Goal: Information Seeking & Learning: Learn about a topic

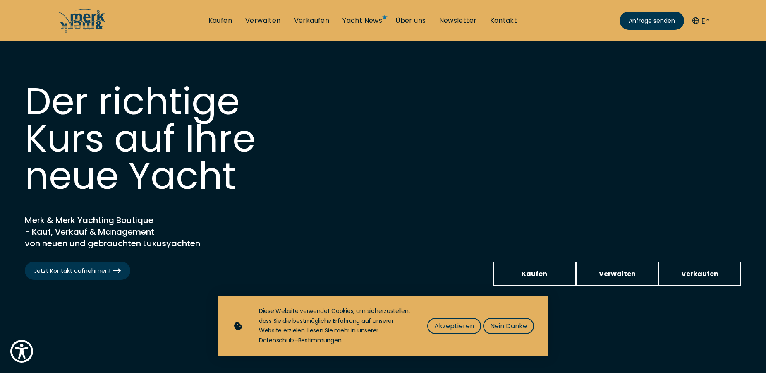
click at [528, 272] on span "Kaufen" at bounding box center [534, 273] width 26 height 10
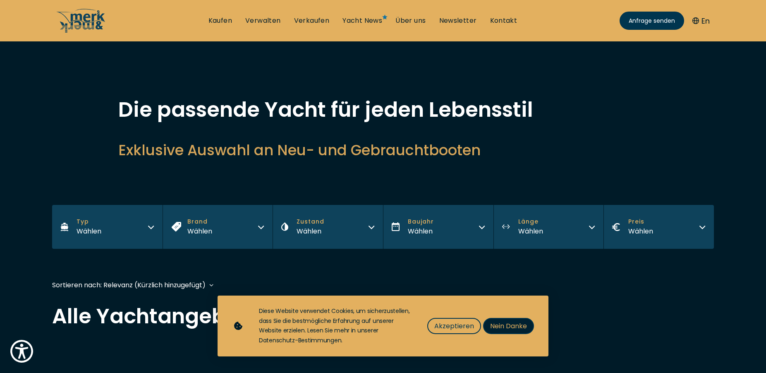
click at [504, 323] on span "Nein Danke" at bounding box center [508, 325] width 37 height 10
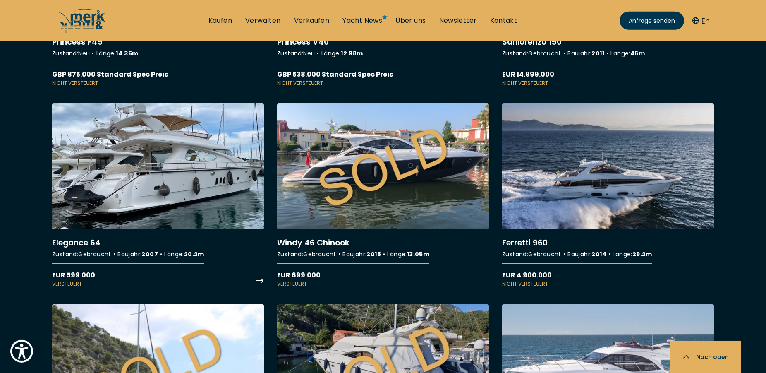
scroll to position [6852, 0]
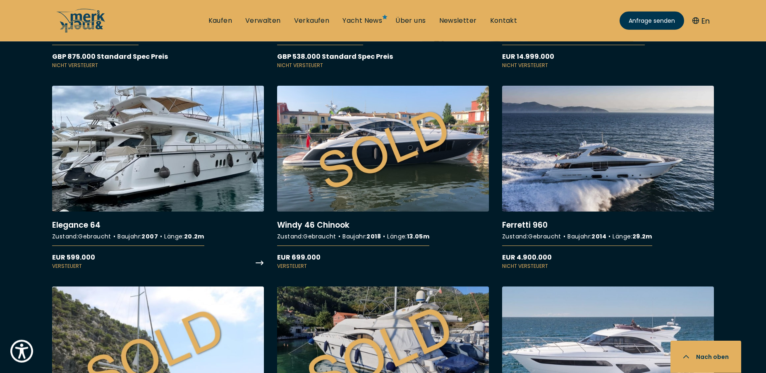
click at [165, 178] on link "More details about Elegance 64" at bounding box center [158, 178] width 212 height 184
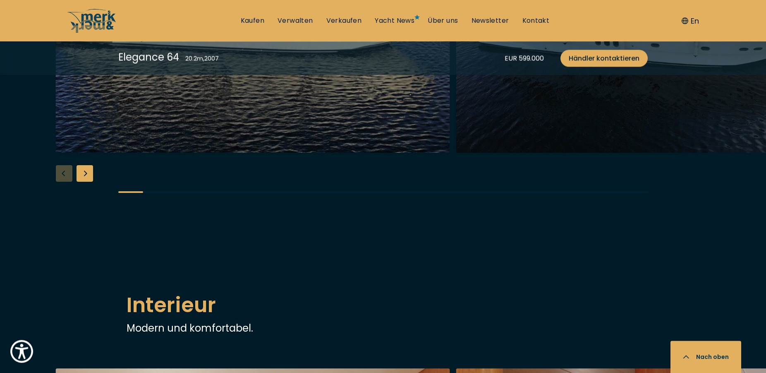
scroll to position [844, 0]
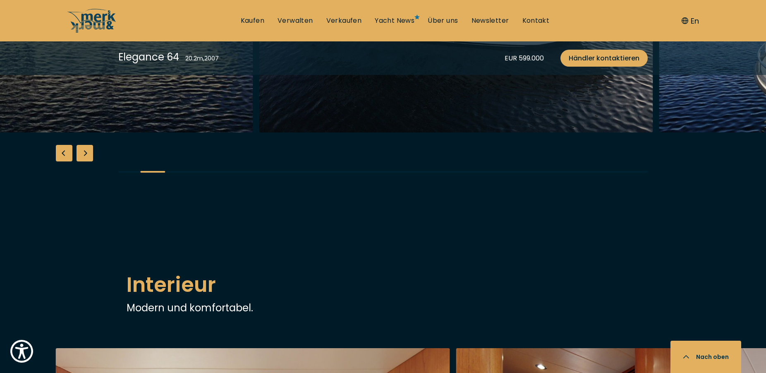
click at [259, 132] on img "button" at bounding box center [456, 0] width 394 height 265
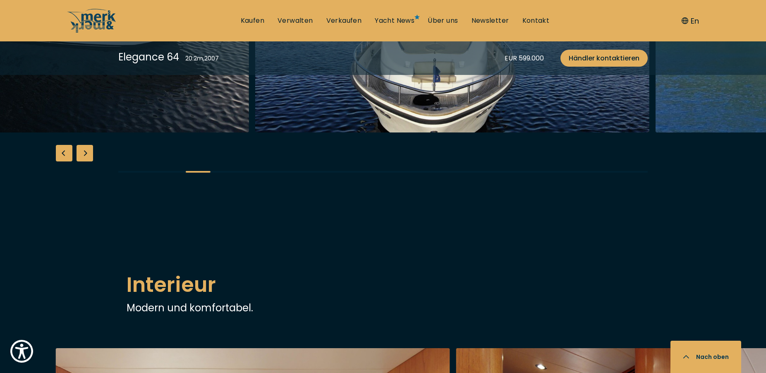
click at [114, 132] on img "button" at bounding box center [52, 0] width 394 height 265
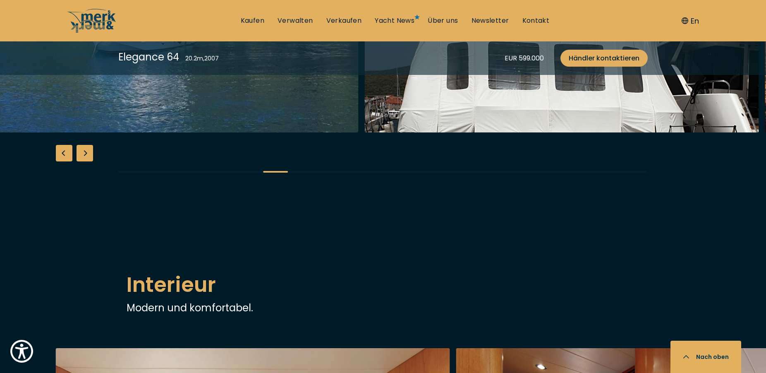
click at [511, 132] on img "button" at bounding box center [562, 0] width 394 height 265
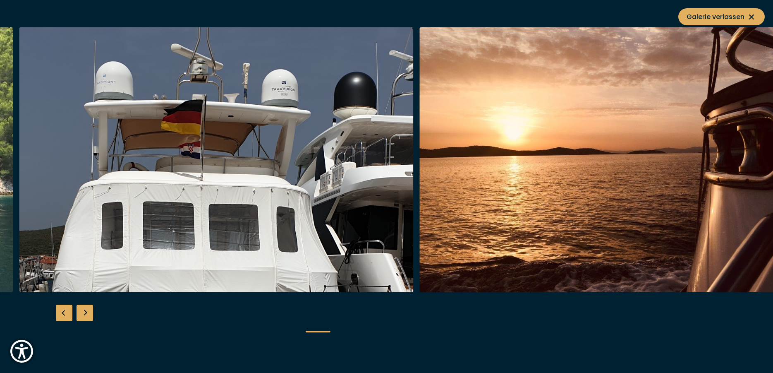
click at [419, 198] on img "button" at bounding box center [616, 159] width 394 height 265
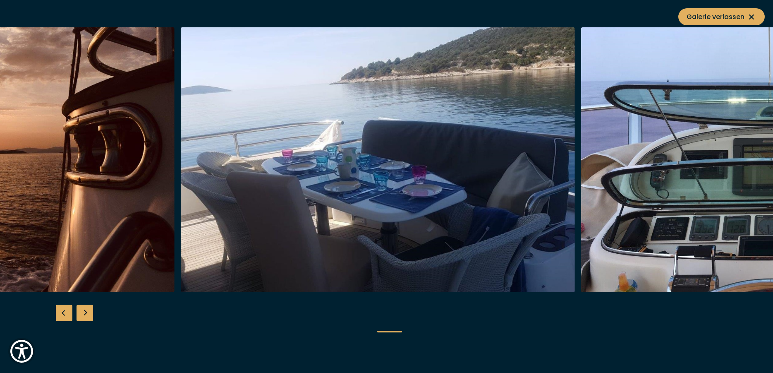
click at [354, 165] on img "button" at bounding box center [378, 159] width 394 height 265
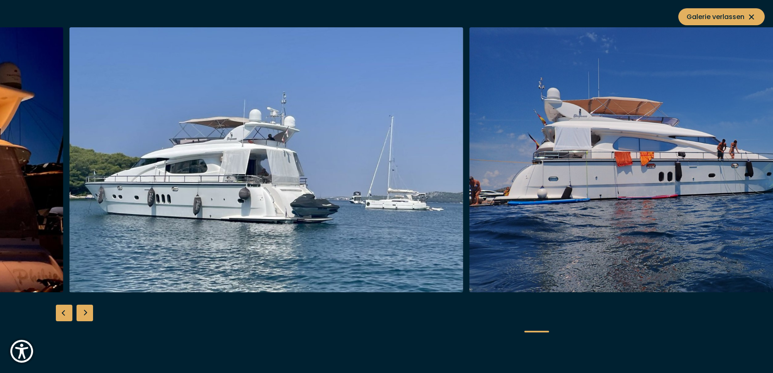
click at [306, 163] on img "button" at bounding box center [266, 159] width 394 height 265
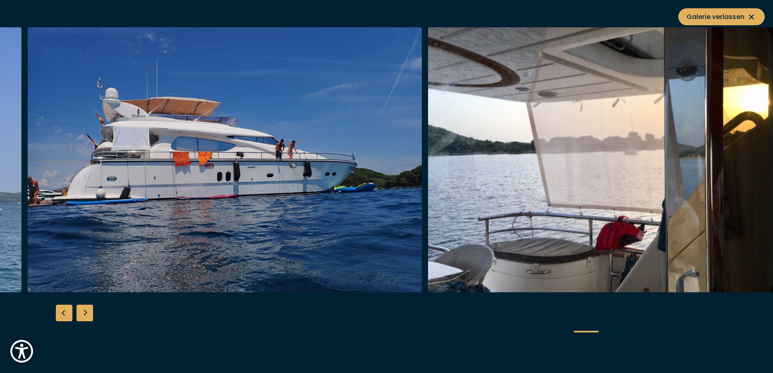
click at [642, 172] on img "button" at bounding box center [625, 159] width 394 height 265
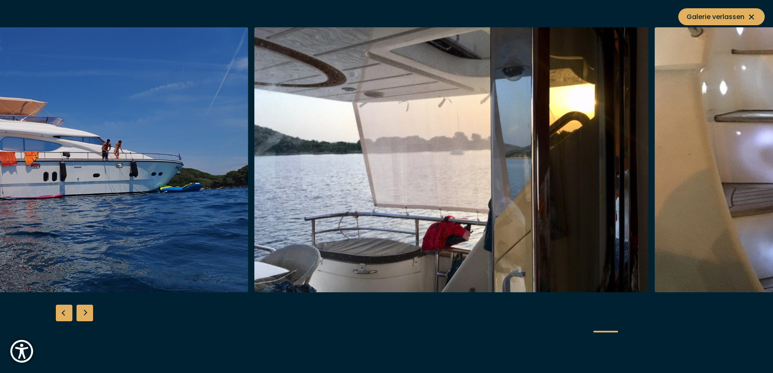
click at [448, 182] on img "button" at bounding box center [451, 159] width 394 height 265
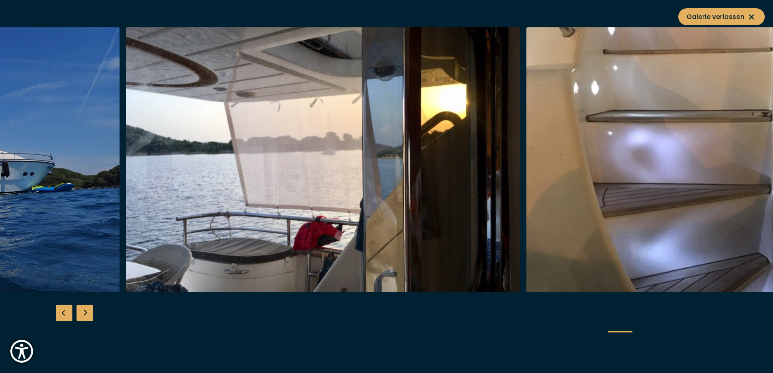
click at [305, 175] on img "button" at bounding box center [323, 159] width 394 height 265
click at [256, 170] on img "button" at bounding box center [323, 159] width 394 height 265
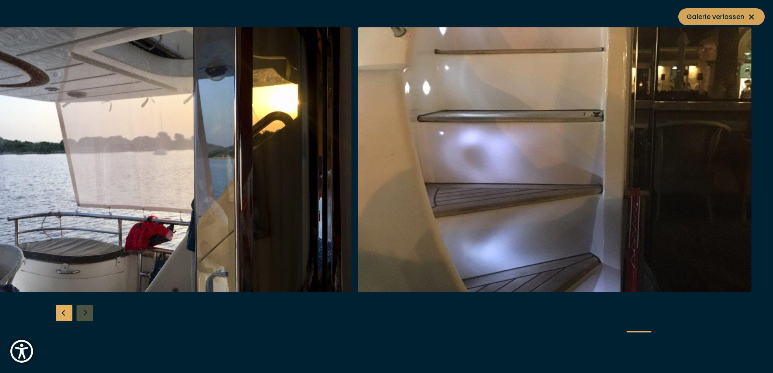
click at [748, 17] on icon at bounding box center [751, 17] width 10 height 10
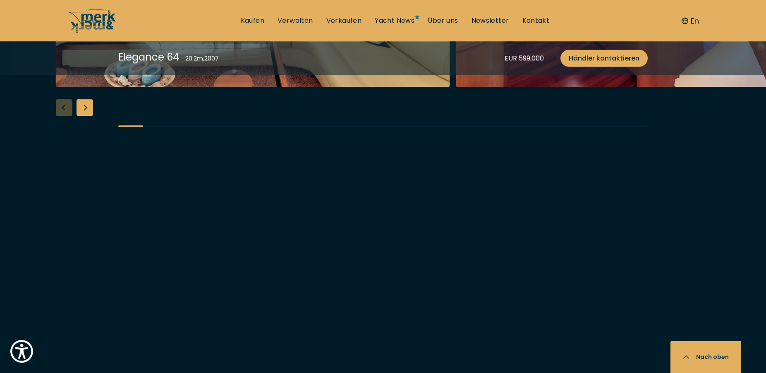
scroll to position [1434, 0]
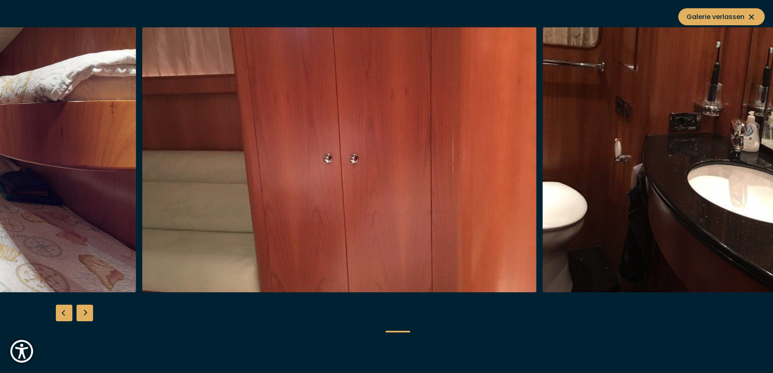
click at [284, 172] on img "button" at bounding box center [339, 159] width 394 height 265
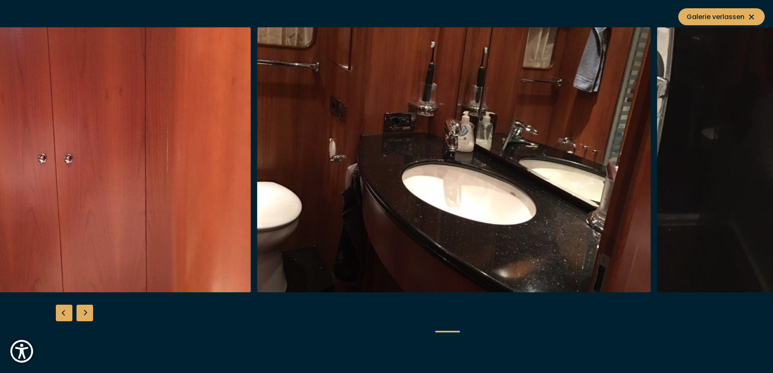
click at [316, 175] on img "button" at bounding box center [454, 159] width 394 height 265
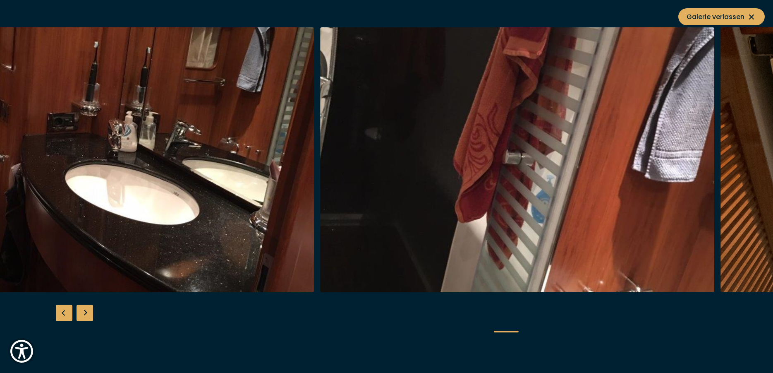
click at [285, 173] on div at bounding box center [120, 159] width 400 height 265
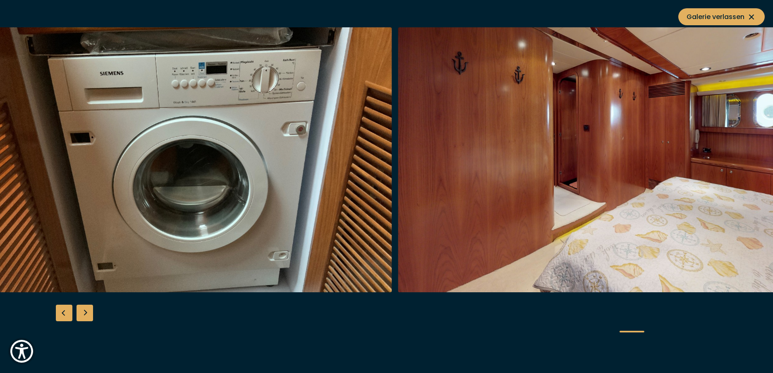
click at [269, 158] on img "button" at bounding box center [195, 159] width 394 height 265
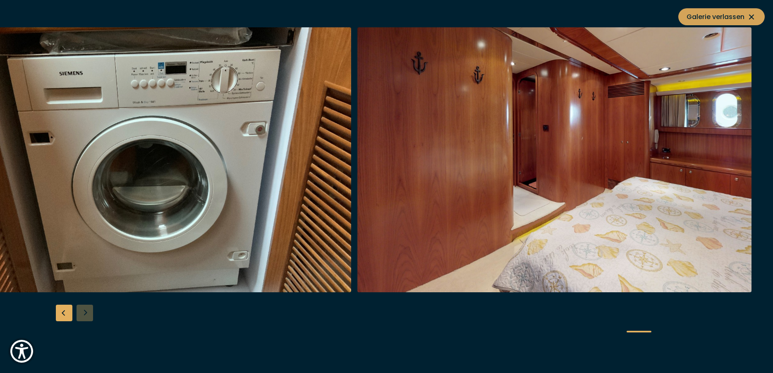
click at [751, 15] on icon at bounding box center [751, 17] width 10 height 10
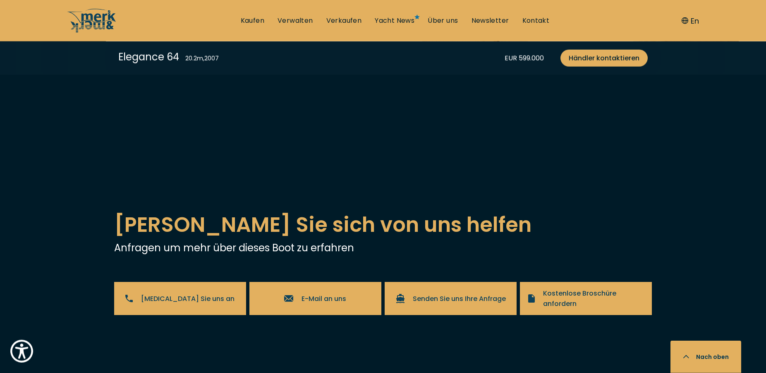
scroll to position [1771, 0]
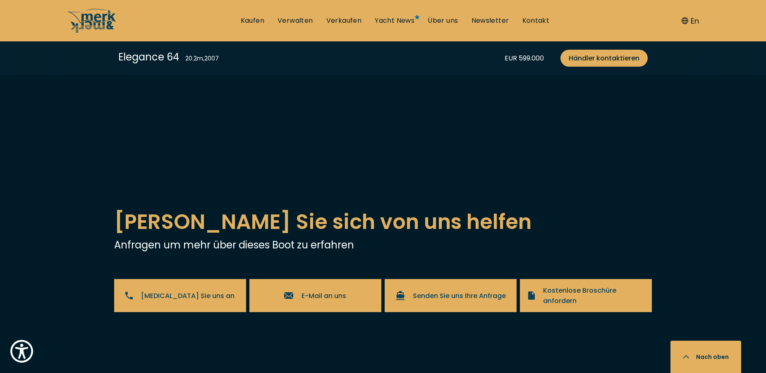
scroll to position [3226, 0]
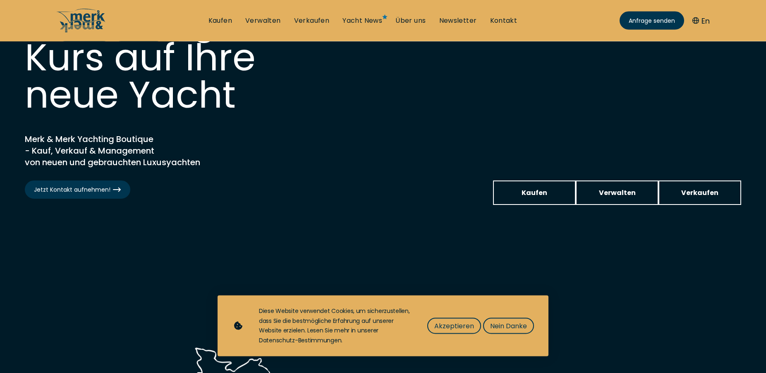
scroll to position [42, 0]
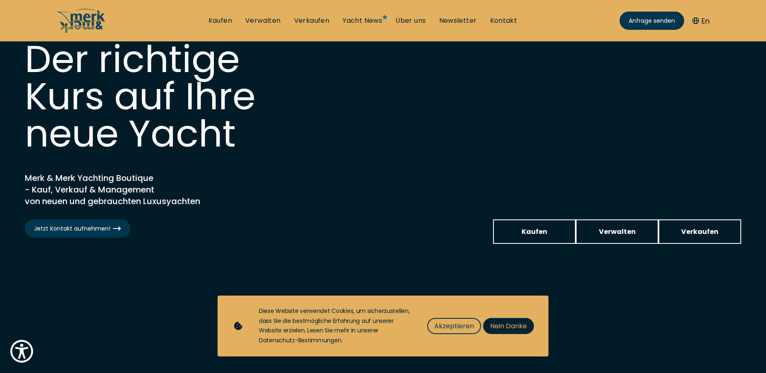
click at [512, 327] on span "Nein Danke" at bounding box center [508, 325] width 37 height 10
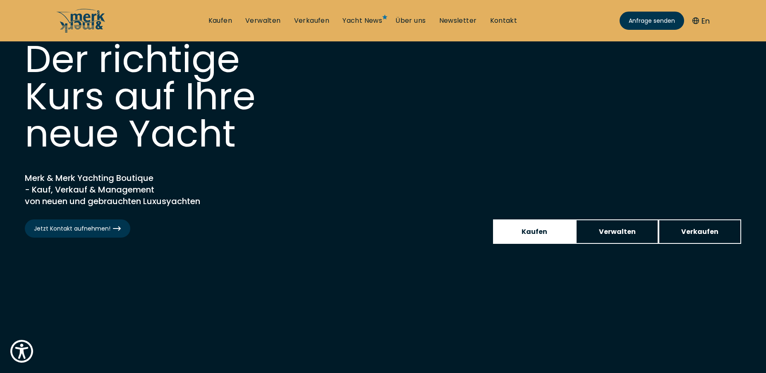
click at [535, 230] on span "Kaufen" at bounding box center [534, 231] width 26 height 10
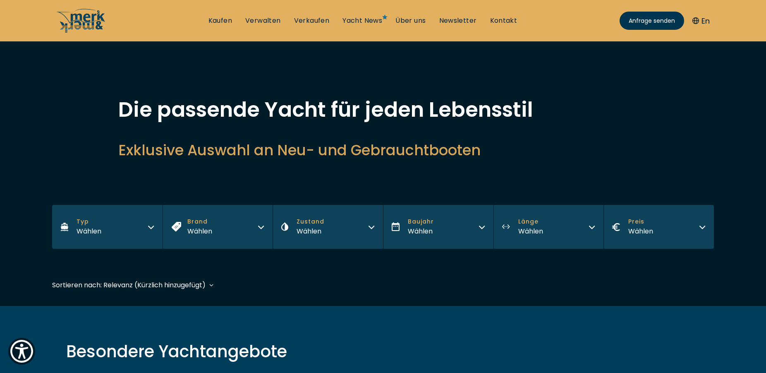
click at [234, 230] on button "Brand Wählen" at bounding box center [218, 227] width 110 height 44
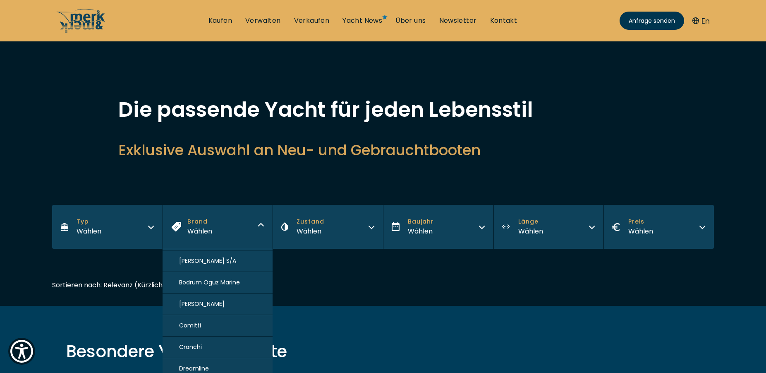
scroll to position [228, 0]
click at [189, 337] on span "Elegance" at bounding box center [192, 332] width 26 height 9
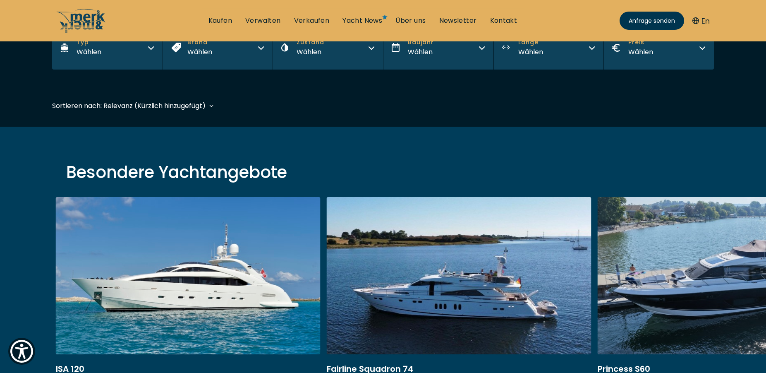
scroll to position [199, 0]
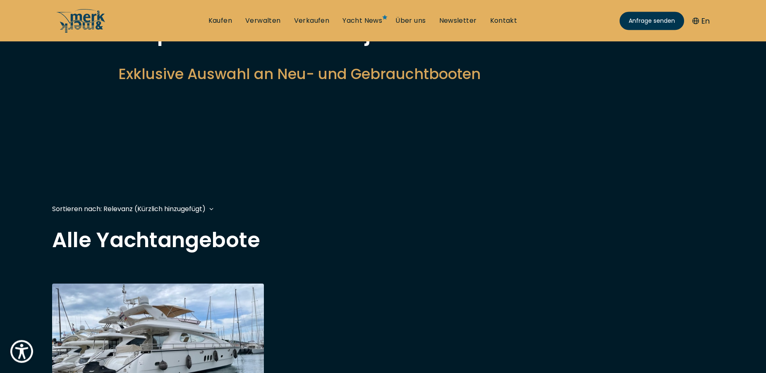
scroll to position [42, 0]
